Goal: Task Accomplishment & Management: Manage account settings

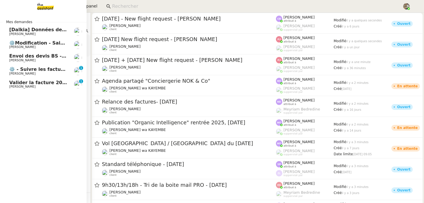
click at [33, 84] on span "Valider la facture 202506Z161149" at bounding box center [53, 82] width 89 height 5
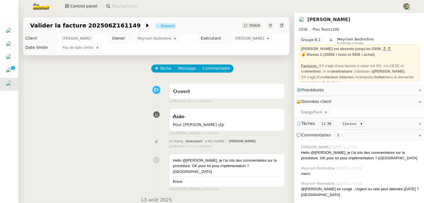
scroll to position [28, 0]
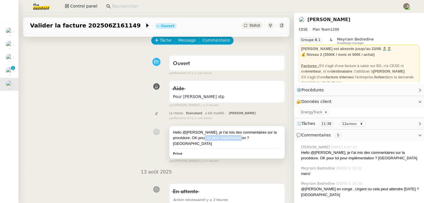
drag, startPoint x: 196, startPoint y: 136, endPoint x: 235, endPoint y: 136, distance: 38.7
click at [235, 136] on div "Hello @[PERSON_NAME], je t'ai mis des commentaires sur la procédure. OK pour to…" at bounding box center [227, 137] width 108 height 17
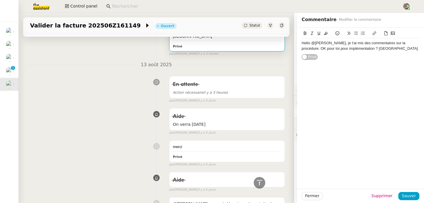
scroll to position [211, 0]
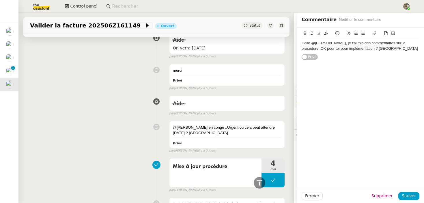
click at [101, 156] on div "Mise à jour procédure 4 min false par [PERSON_NAME] [DATE]" at bounding box center [156, 173] width 257 height 37
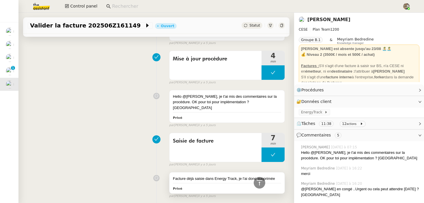
scroll to position [298, 0]
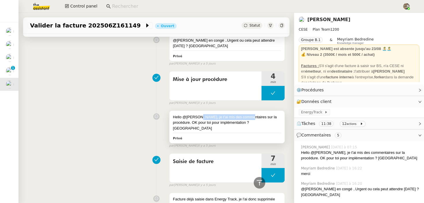
drag, startPoint x: 199, startPoint y: 112, endPoint x: 248, endPoint y: 112, distance: 48.8
click at [248, 114] on div "Hello @[PERSON_NAME], je t'ai mis des commentaires sur la procédure. OK pour to…" at bounding box center [227, 122] width 108 height 17
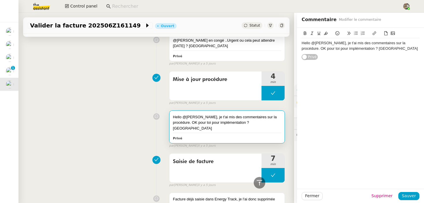
click at [91, 111] on div "Hello @[PERSON_NAME], je t'ai mis des commentaires sur la procédure. OK pour to…" at bounding box center [156, 128] width 257 height 40
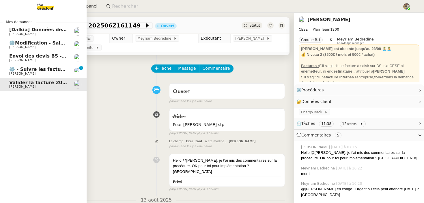
click at [22, 73] on span "[PERSON_NAME]" at bounding box center [22, 74] width 26 height 4
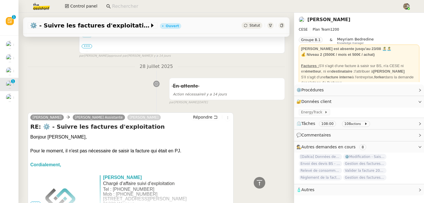
scroll to position [189, 0]
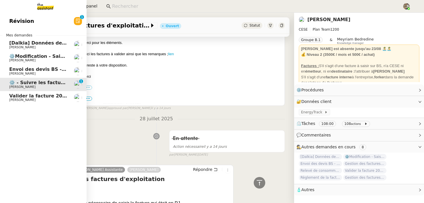
click at [23, 38] on span "Mes demandes" at bounding box center [19, 35] width 33 height 6
click at [34, 45] on span "[Dalkia] Données de facturation SDC RESIDENCE LE TRIMARAN pour la facture 0001 …" at bounding box center [183, 42] width 349 height 5
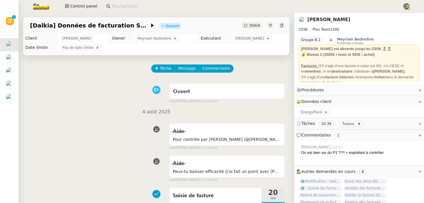
click at [118, 5] on input at bounding box center [254, 7] width 285 height 8
paste input "[EMAIL_ADDRESS][DOMAIN_NAME]"
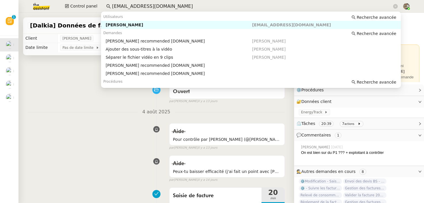
click at [122, 25] on div "[PERSON_NAME]" at bounding box center [179, 24] width 147 height 5
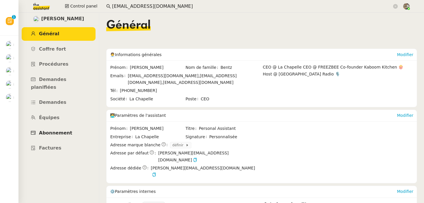
click at [59, 130] on span "Abonnement" at bounding box center [55, 132] width 33 height 5
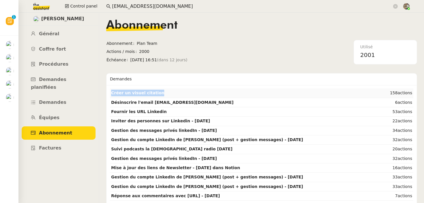
copy tbody "Créer un visuel citation"
drag, startPoint x: 109, startPoint y: 93, endPoint x: 157, endPoint y: 93, distance: 47.7
click at [83, 155] on div "[PERSON_NAME] Général [PERSON_NAME] fort Procédures Demandes planifiées Demande…" at bounding box center [58, 108] width 81 height 190
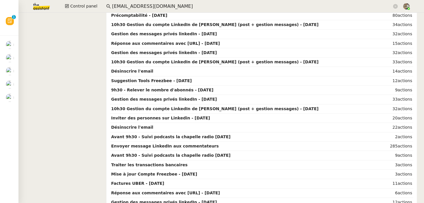
scroll to position [312, 0]
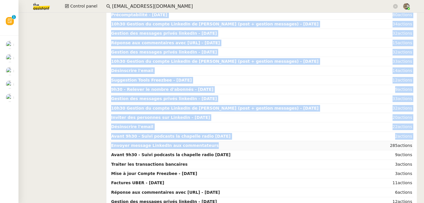
drag, startPoint x: 109, startPoint y: 144, endPoint x: 229, endPoint y: 144, distance: 120.2
click at [229, 144] on div "Créer un visuel citation 158 actions Désinscrire l'email [EMAIL_ADDRESS][DOMAIN…" at bounding box center [262, 108] width 311 height 670
click at [229, 144] on td "Envoyer message LinkedIn aux commentateurs" at bounding box center [246, 145] width 272 height 9
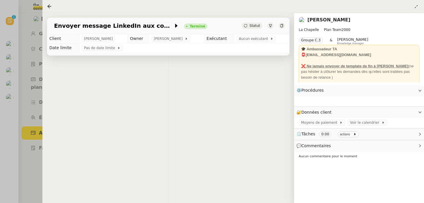
click at [208, 146] on div "👌👌👌 message envoyé ✌️✌️✌️ une erreur s'est produite" at bounding box center [168, 156] width 252 height 203
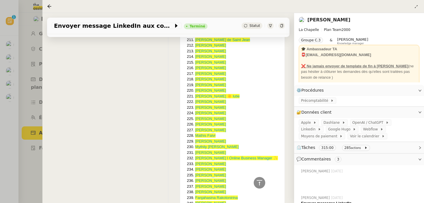
scroll to position [2451, 0]
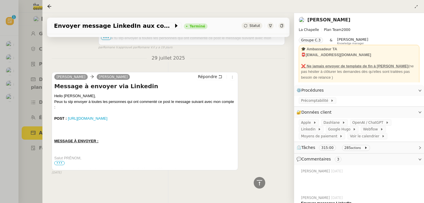
click at [23, 125] on div at bounding box center [212, 101] width 424 height 203
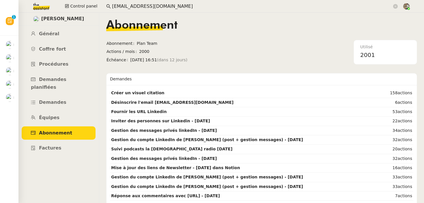
click at [118, 3] on input "[EMAIL_ADDRESS][DOMAIN_NAME]" at bounding box center [252, 7] width 280 height 8
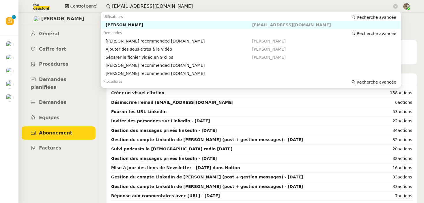
click at [118, 3] on input "[EMAIL_ADDRESS][DOMAIN_NAME]" at bounding box center [252, 7] width 280 height 8
paste input "[PERSON_NAME][EMAIL_ADDRESS][DOMAIN_NAME]"
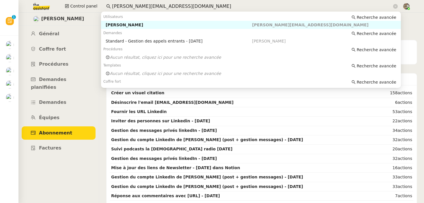
click at [135, 25] on div "[PERSON_NAME]" at bounding box center [179, 24] width 147 height 5
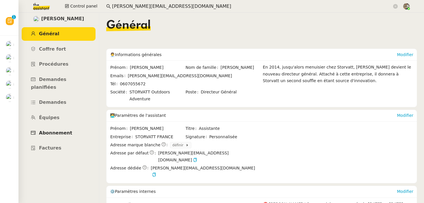
click at [57, 130] on span "Abonnement" at bounding box center [55, 132] width 33 height 5
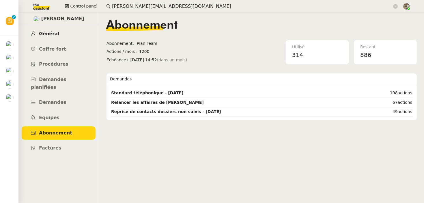
click at [59, 38] on link "Général" at bounding box center [59, 34] width 74 height 14
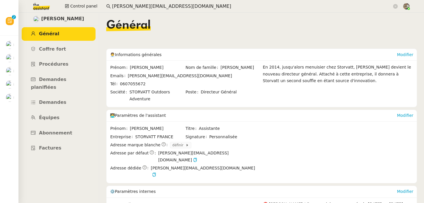
scroll to position [88, 0]
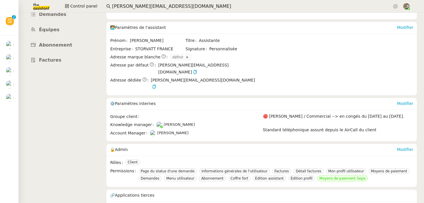
click at [64, 42] on span "Abonnement" at bounding box center [55, 44] width 33 height 5
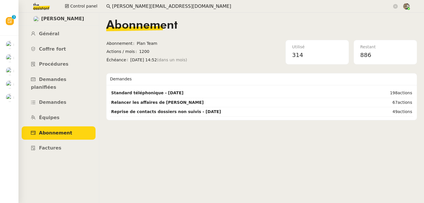
click at [125, 9] on input "[PERSON_NAME][EMAIL_ADDRESS][DOMAIN_NAME]" at bounding box center [252, 7] width 280 height 8
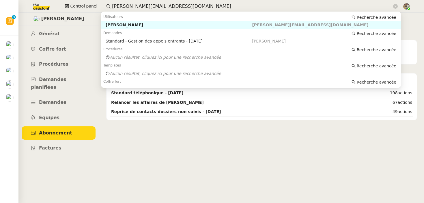
click at [125, 9] on input "[PERSON_NAME][EMAIL_ADDRESS][DOMAIN_NAME]" at bounding box center [252, 7] width 280 height 8
paste input "[PERSON_NAME]"
click at [131, 26] on div "[PERSON_NAME]" at bounding box center [179, 24] width 147 height 5
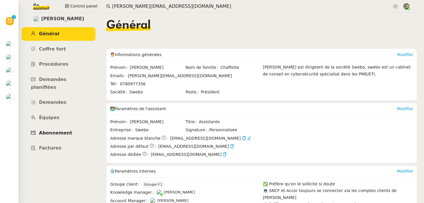
click at [55, 130] on span "Abonnement" at bounding box center [55, 132] width 33 height 5
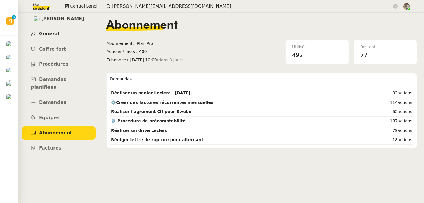
click at [55, 32] on span "Général" at bounding box center [49, 33] width 20 height 5
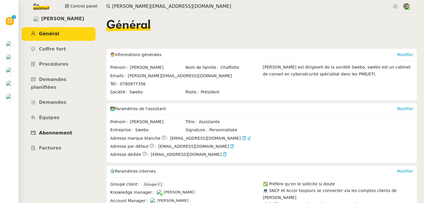
click at [57, 130] on span "Abonnement" at bounding box center [55, 132] width 33 height 5
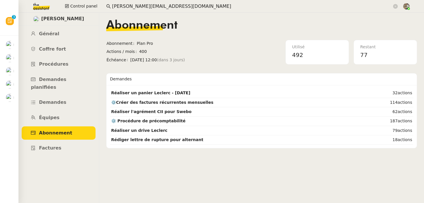
click at [137, 6] on input "[PERSON_NAME][EMAIL_ADDRESS][DOMAIN_NAME]" at bounding box center [252, 7] width 280 height 8
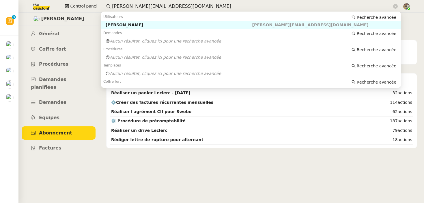
click at [137, 6] on input "[PERSON_NAME][EMAIL_ADDRESS][DOMAIN_NAME]" at bounding box center [252, 7] width 280 height 8
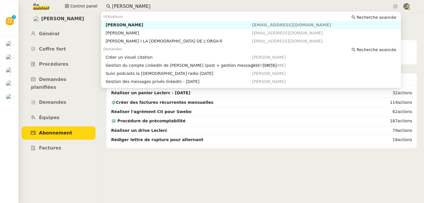
click at [123, 27] on div "[PERSON_NAME]" at bounding box center [179, 24] width 147 height 5
type input "[PERSON_NAME]"
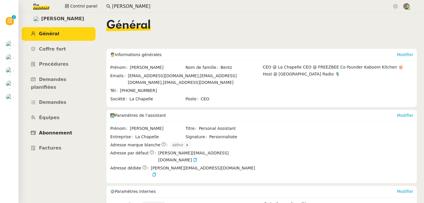
click at [56, 130] on span "Abonnement" at bounding box center [55, 132] width 33 height 5
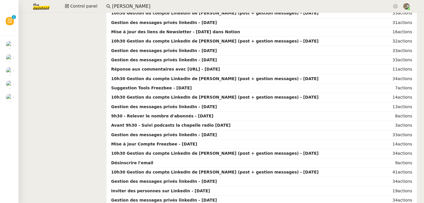
scroll to position [552, 0]
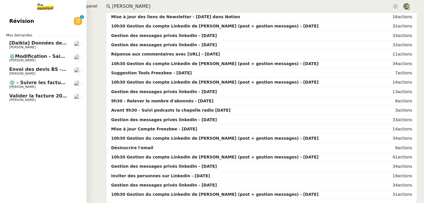
click at [42, 40] on span "[Dalkia] Données de facturation SDC RESIDENCE LE TRIMARAN pour la facture 0001 …" at bounding box center [183, 42] width 349 height 5
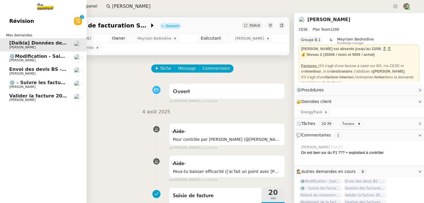
click at [36, 61] on span "[PERSON_NAME]" at bounding box center [22, 60] width 26 height 4
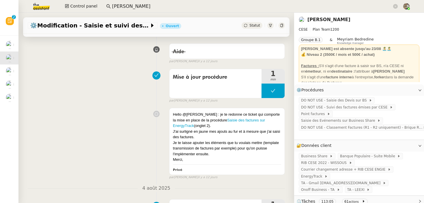
scroll to position [100, 0]
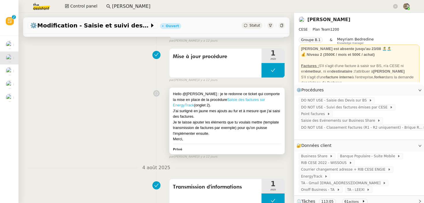
click at [231, 100] on link "Saisie des factures sur EnergyTrack" at bounding box center [219, 102] width 92 height 10
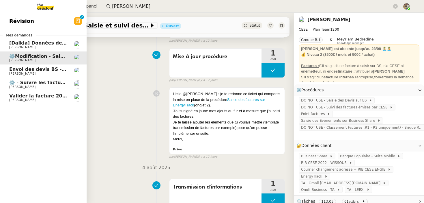
click at [16, 103] on link "Valider la facture 202506Z161149 [PERSON_NAME]" at bounding box center [43, 97] width 87 height 13
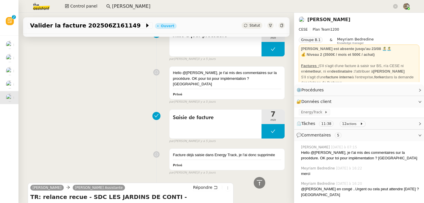
scroll to position [447, 0]
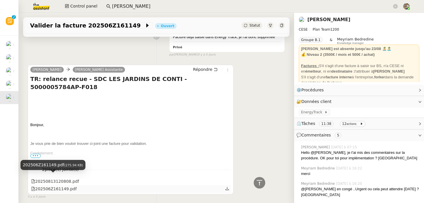
click at [63, 185] on div "202506Z161149.pdf" at bounding box center [54, 188] width 46 height 7
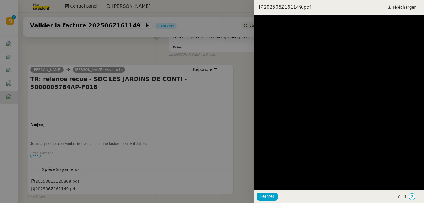
click at [148, 144] on div at bounding box center [212, 101] width 424 height 203
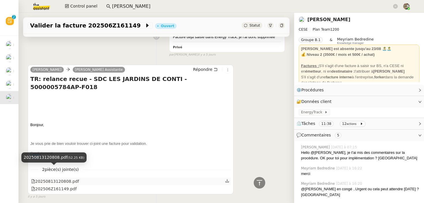
click at [59, 178] on div "20250813120808.pdf" at bounding box center [55, 181] width 48 height 7
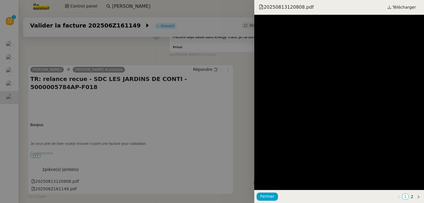
click at [154, 120] on div at bounding box center [212, 101] width 424 height 203
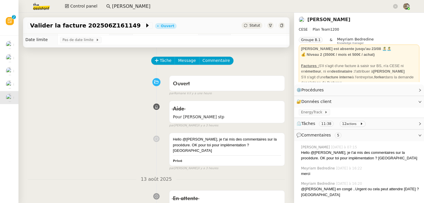
scroll to position [3, 0]
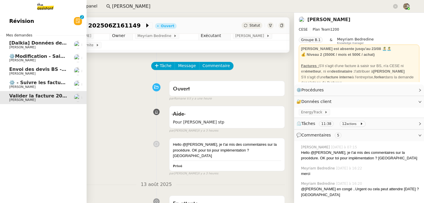
click at [34, 84] on span "⚙️ - Suivre les factures d'exploitation" at bounding box center [57, 82] width 97 height 5
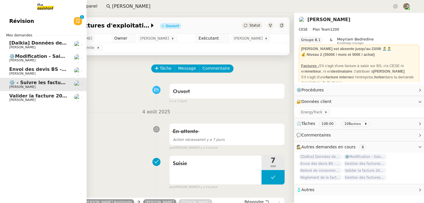
click at [14, 68] on span "Envoi des devis BS - 2025" at bounding box center [42, 68] width 67 height 5
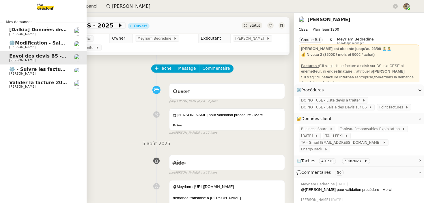
click at [9, 82] on span "Valider la facture 202506Z161149" at bounding box center [53, 82] width 89 height 5
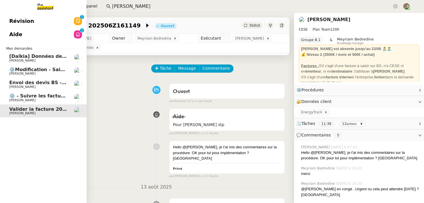
click at [54, 59] on span "[PERSON_NAME]" at bounding box center [38, 60] width 58 height 3
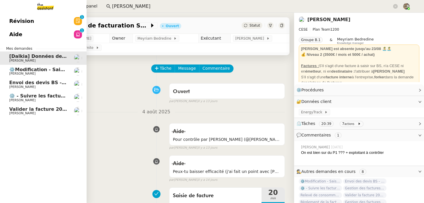
click at [51, 74] on span "[PERSON_NAME]" at bounding box center [38, 73] width 58 height 3
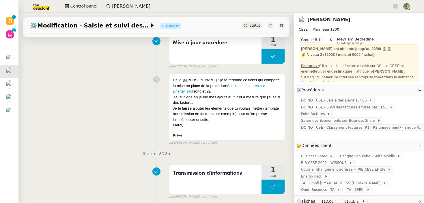
scroll to position [122, 0]
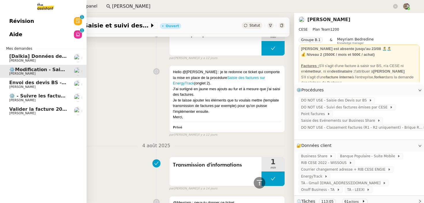
click at [25, 61] on span "[PERSON_NAME]" at bounding box center [22, 61] width 26 height 4
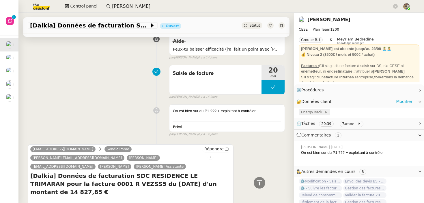
click at [310, 111] on span "EnergyTrack" at bounding box center [312, 112] width 23 height 6
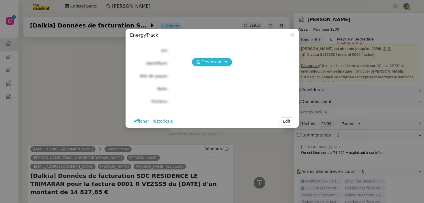
click at [200, 60] on icon at bounding box center [198, 62] width 4 height 4
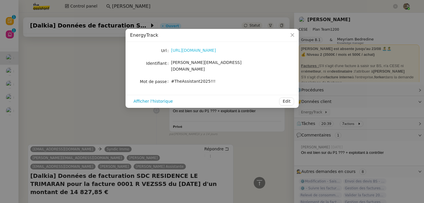
click at [194, 48] on link "[URL][DOMAIN_NAME]" at bounding box center [193, 50] width 45 height 5
click at [185, 66] on div "[PERSON_NAME][EMAIL_ADDRESS][DOMAIN_NAME]" at bounding box center [219, 66] width 96 height 14
copy span "[PERSON_NAME][EMAIL_ADDRESS][DOMAIN_NAME]"
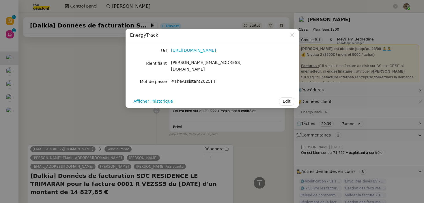
click at [188, 79] on span "#TheAssistant2025!!!" at bounding box center [193, 81] width 44 height 5
copy div "#TheAssistant2025!!! Afficher l'historique Edit"
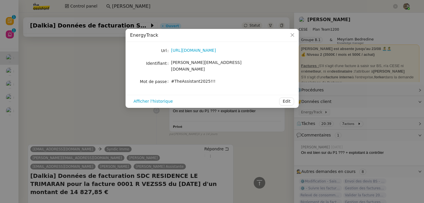
click at [63, 59] on nz-modal-container "EnergyTrack Url [URL][DOMAIN_NAME] Identifiant [PERSON_NAME][EMAIL_ADDRESS][DOM…" at bounding box center [212, 101] width 424 height 203
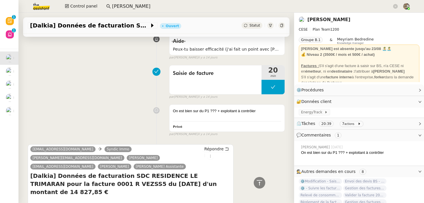
click at [180, 172] on h4 "[Dalkia] Données de facturation SDC RESIDENCE LE TRIMARAN pour la facture 0001 …" at bounding box center [130, 184] width 201 height 24
copy h4 "TRIMARAN"
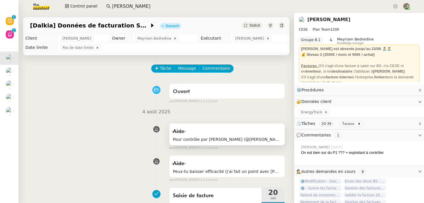
click at [211, 137] on span "Pour contrôle par [PERSON_NAME] (@[PERSON_NAME] je ne sais pas si tu l'avais vé…" at bounding box center [227, 139] width 108 height 7
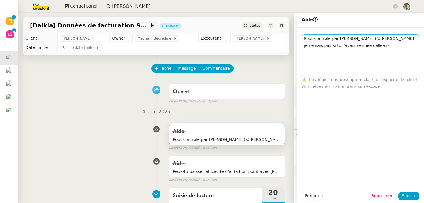
drag, startPoint x: 417, startPoint y: 41, endPoint x: 417, endPoint y: 75, distance: 33.8
click at [417, 75] on textarea "Pour contrôle par [PERSON_NAME] (@[PERSON_NAME] je ne sais pas si tu l'avais vé…" at bounding box center [361, 55] width 118 height 42
click at [131, 141] on div "Aide Pour contrôle par [PERSON_NAME] (@[PERSON_NAME] je ne sais pas si tu l'ava…" at bounding box center [156, 135] width 257 height 30
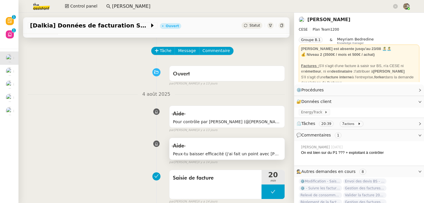
scroll to position [23, 0]
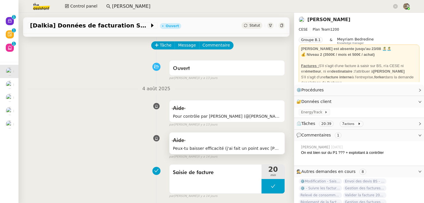
click at [236, 147] on span "Peux-tu baisser efficacité (j'ai fait un point avec [PERSON_NAME] en même temps…" at bounding box center [227, 148] width 108 height 7
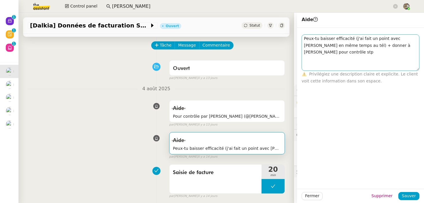
drag, startPoint x: 416, startPoint y: 39, endPoint x: 416, endPoint y: 67, distance: 28.3
click at [416, 67] on textarea "Peux-tu baisser efficacité (j'ai fait un point avec [PERSON_NAME] en même temps…" at bounding box center [361, 52] width 118 height 36
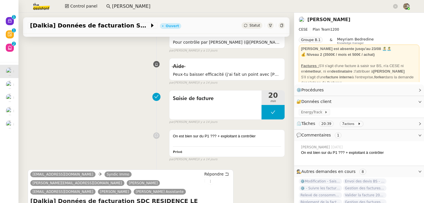
scroll to position [98, 0]
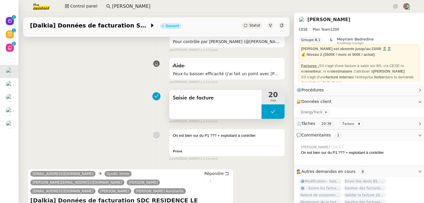
click at [185, 116] on div "Saisie de facture" at bounding box center [216, 104] width 92 height 29
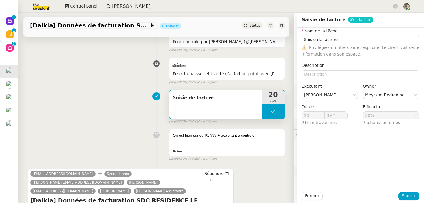
click at [151, 121] on div "Saisie de facture 20 min false par [PERSON_NAME] [DATE]" at bounding box center [156, 105] width 257 height 37
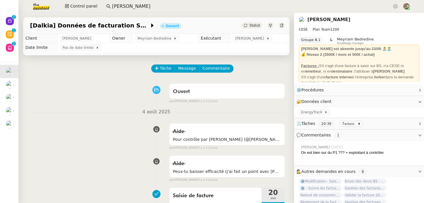
click at [255, 27] on div "Statut" at bounding box center [252, 25] width 21 height 6
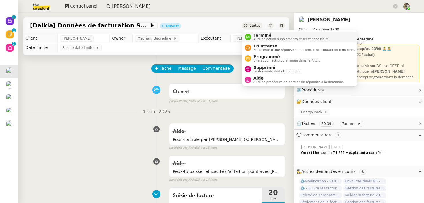
click at [258, 35] on span "Terminé" at bounding box center [292, 35] width 76 height 5
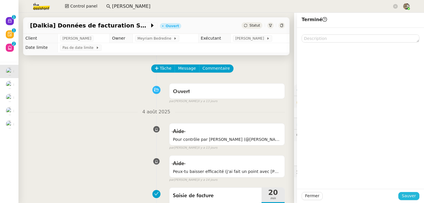
click at [417, 198] on button "Sauver" at bounding box center [409, 196] width 21 height 8
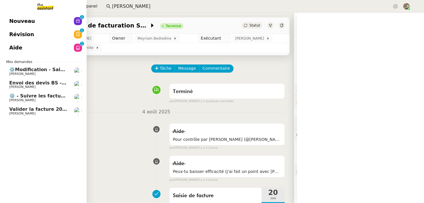
click at [17, 69] on span "⚙️Modification - Saisie et suivi des devis sur [DATE] (temporaire)" at bounding box center [94, 69] width 170 height 5
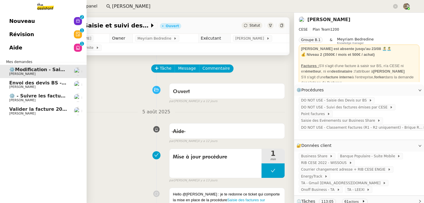
click at [50, 91] on link "⚙️ - Suivre les factures d'exploitation [PERSON_NAME]" at bounding box center [43, 97] width 87 height 13
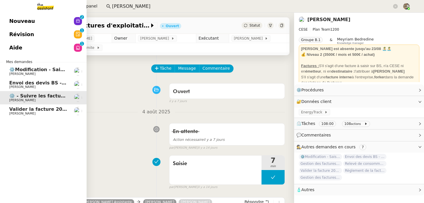
click at [54, 85] on span "[PERSON_NAME]" at bounding box center [38, 86] width 58 height 3
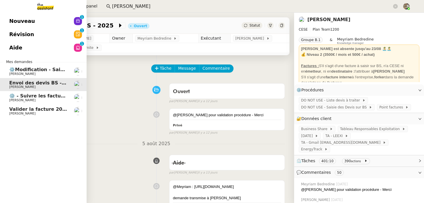
click at [44, 110] on span "Valider la facture 202506Z161149" at bounding box center [53, 108] width 89 height 5
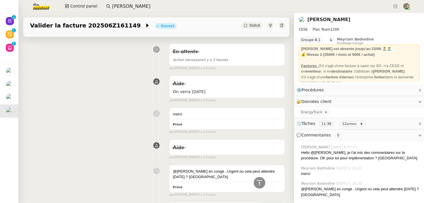
scroll to position [236, 0]
